Goal: Information Seeking & Learning: Learn about a topic

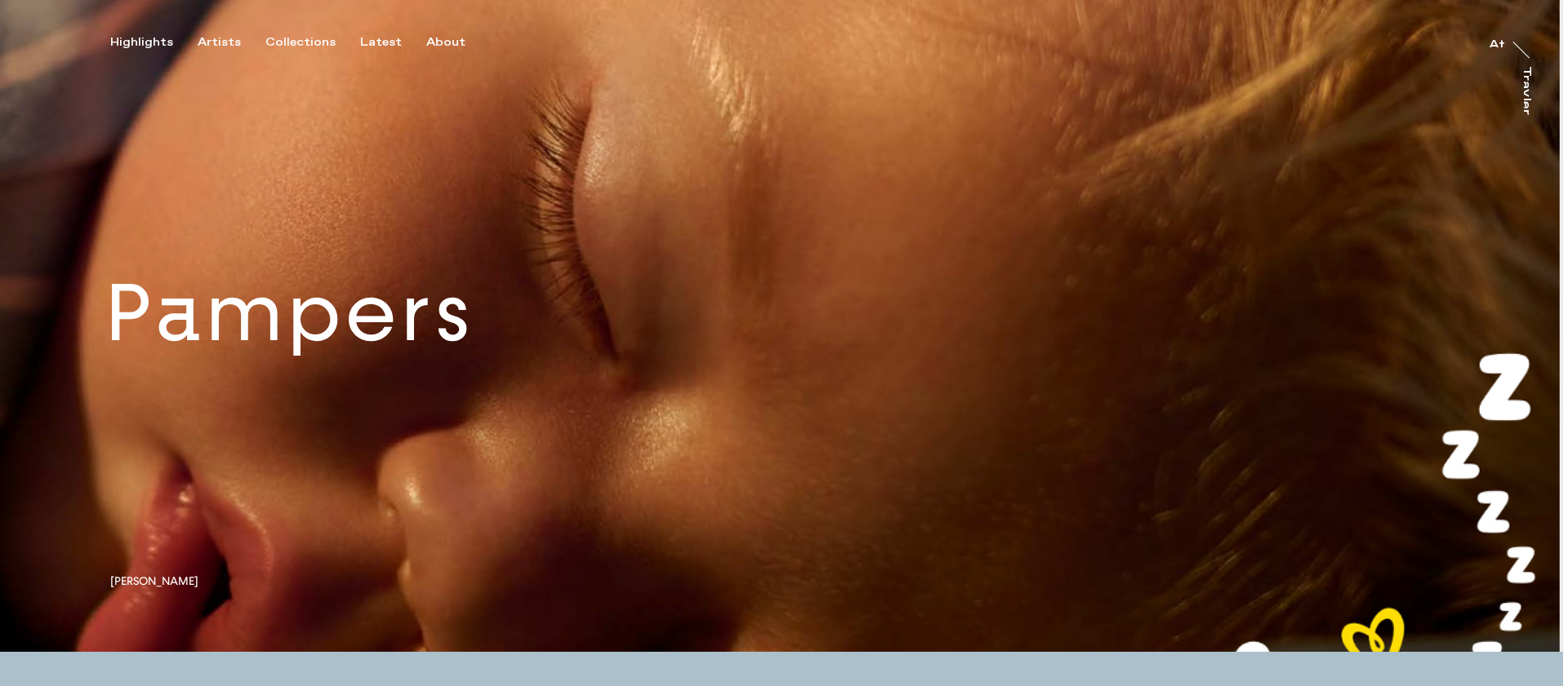
click at [193, 36] on button "Highlights" at bounding box center [154, 43] width 88 height 15
click at [215, 41] on div "Artists" at bounding box center [219, 43] width 43 height 15
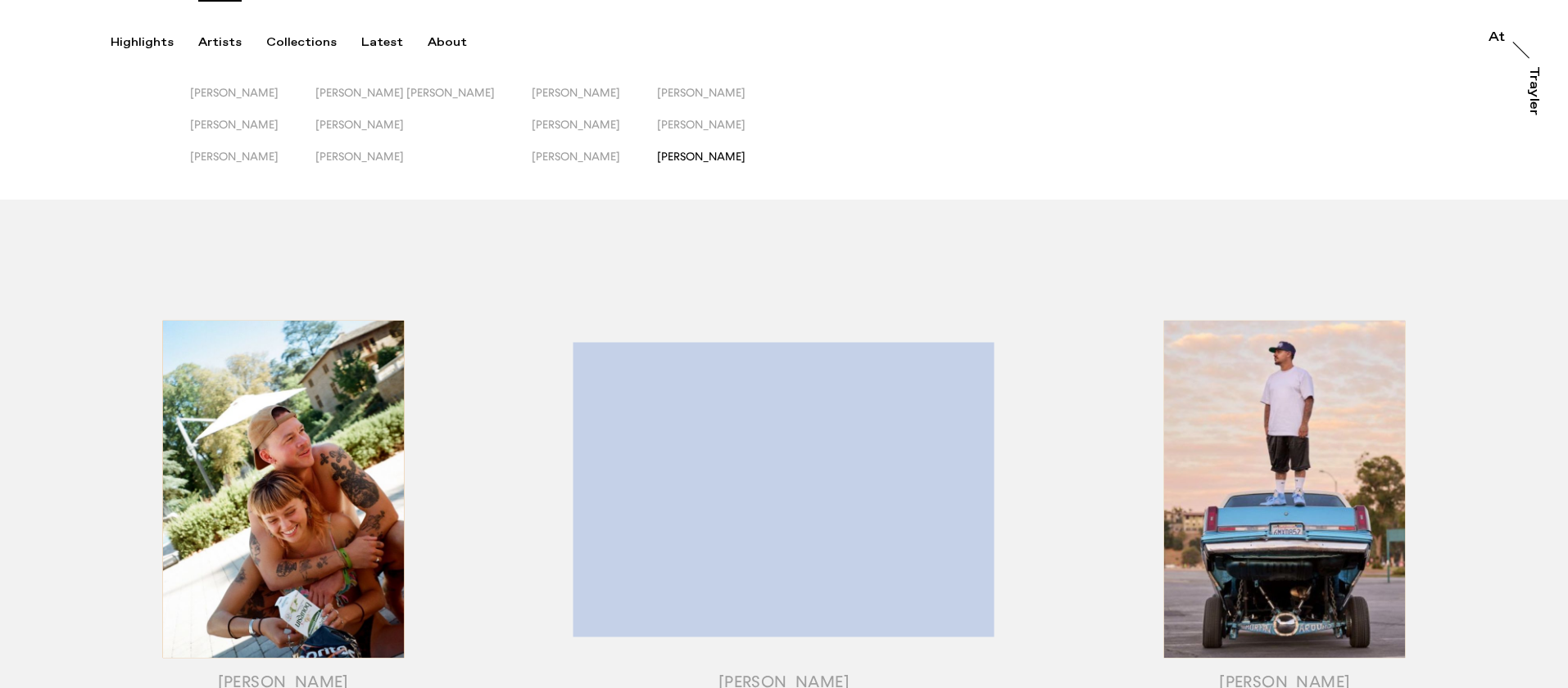
click at [656, 156] on span "Will Douglas" at bounding box center [700, 156] width 89 height 13
